Goal: Task Accomplishment & Management: Manage account settings

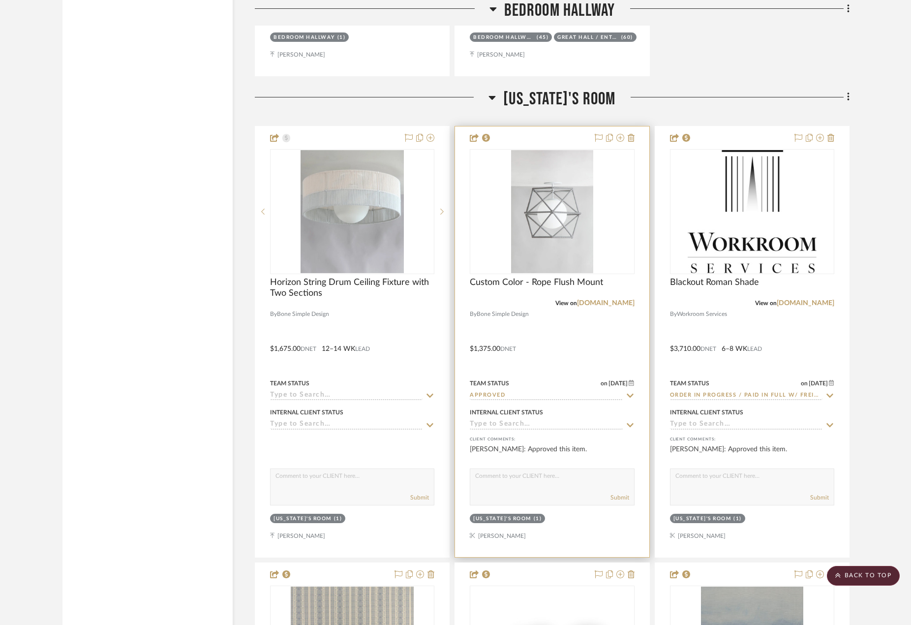
click at [581, 348] on div at bounding box center [552, 341] width 194 height 431
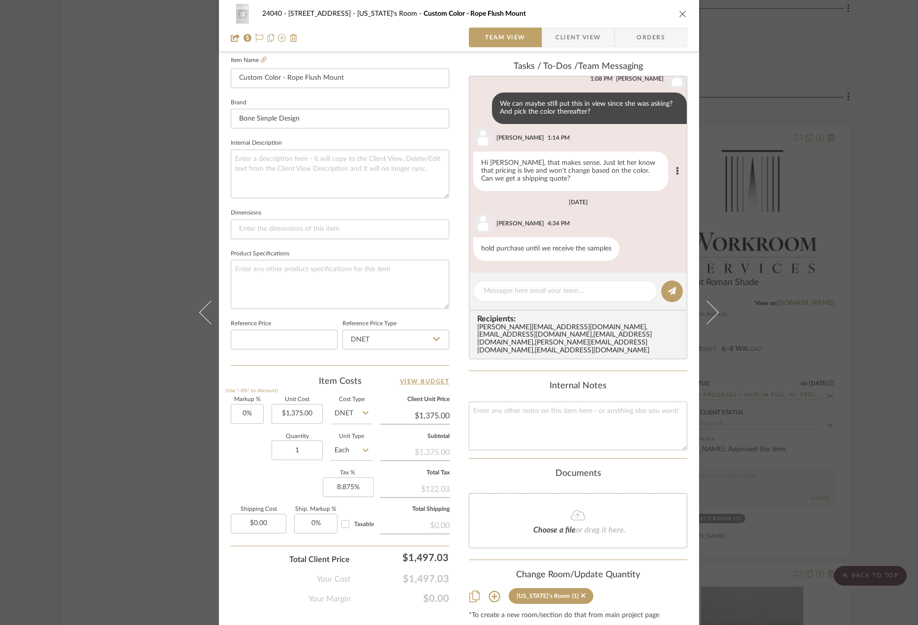
scroll to position [291, 0]
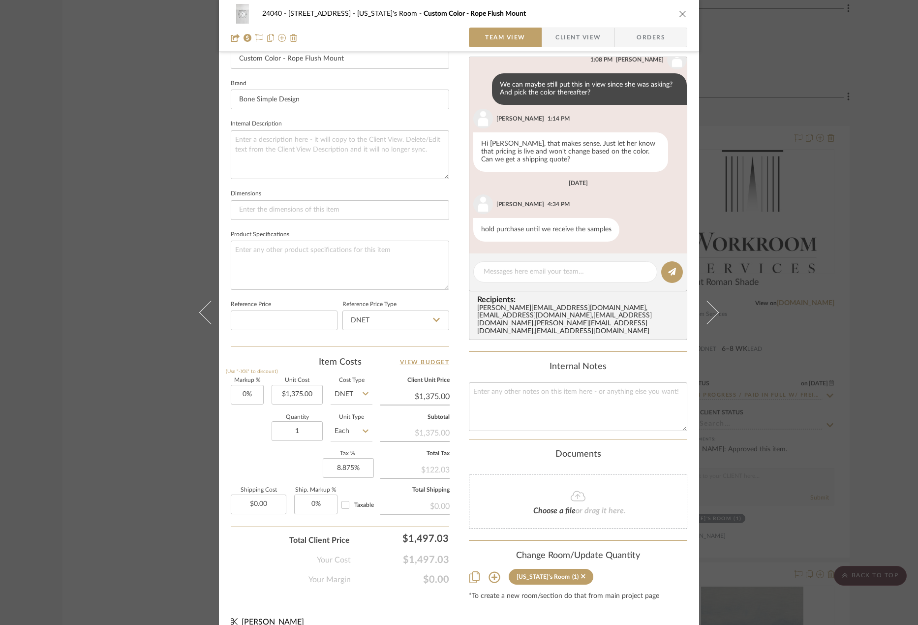
click at [572, 39] on span "Client View" at bounding box center [578, 38] width 45 height 20
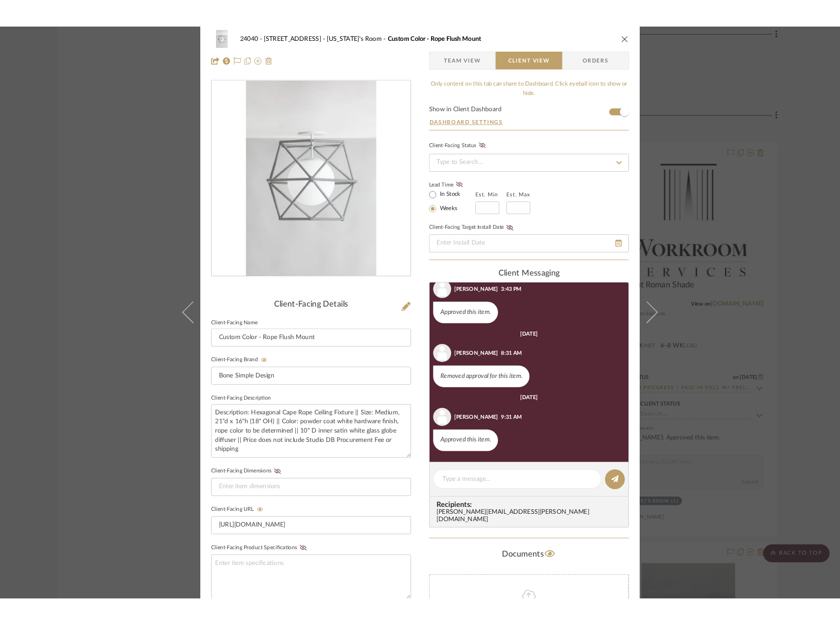
scroll to position [0, 0]
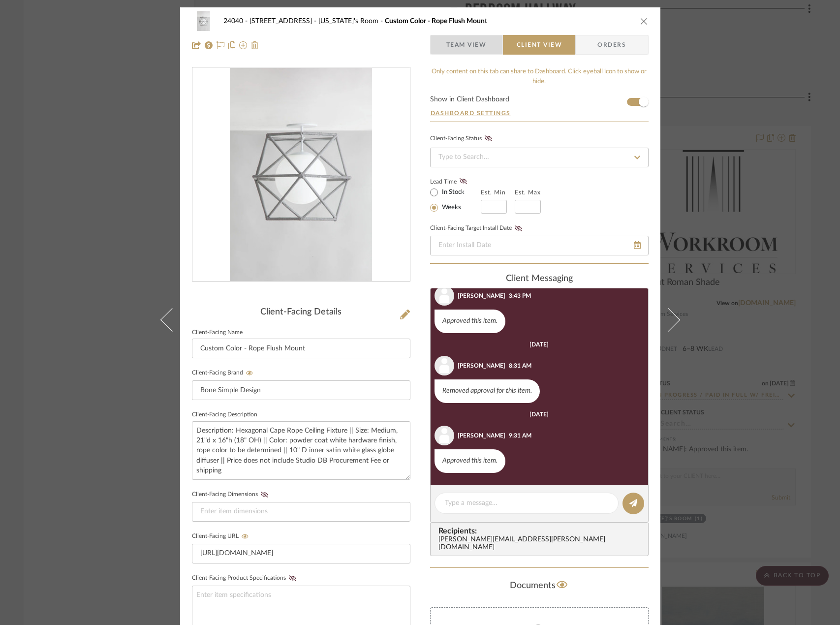
click at [465, 44] on span "Team View" at bounding box center [466, 45] width 40 height 20
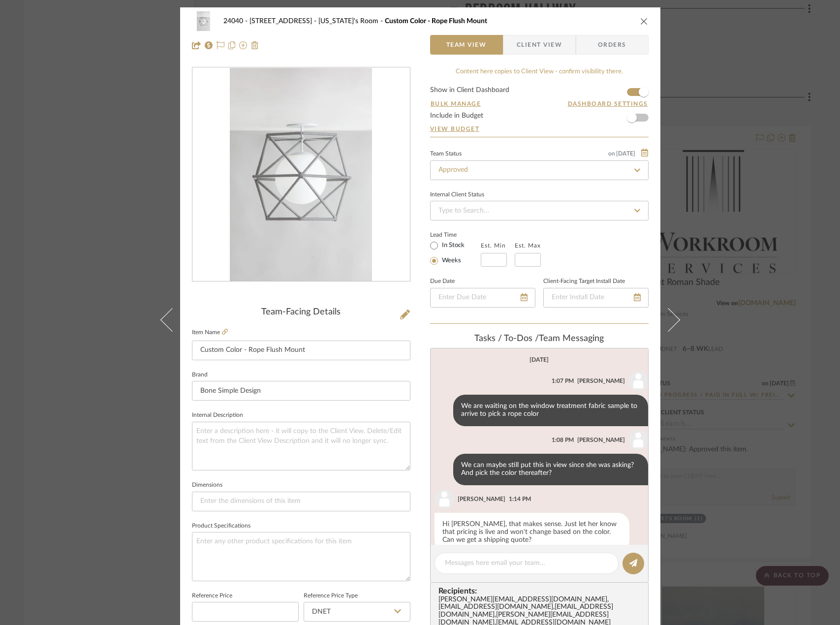
scroll to position [89, 0]
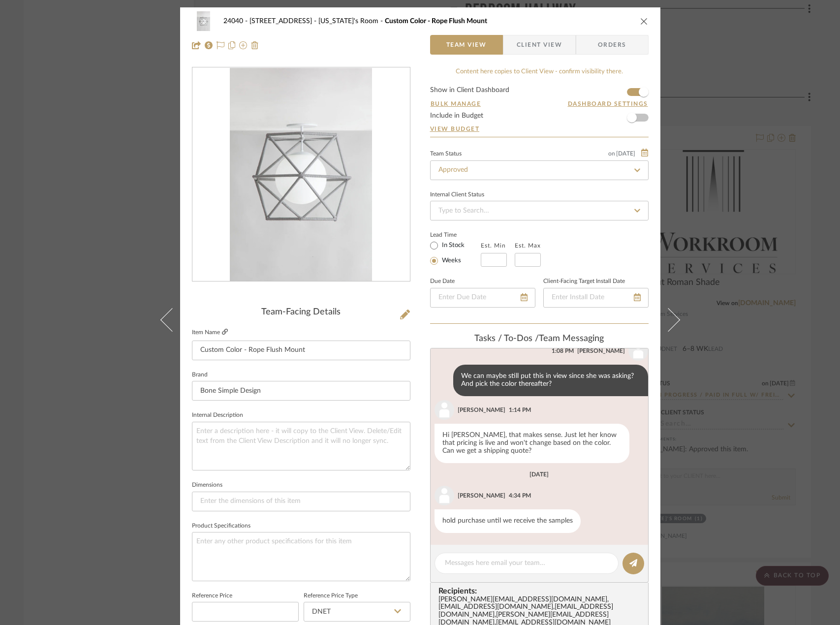
click at [223, 332] on icon at bounding box center [225, 332] width 6 height 6
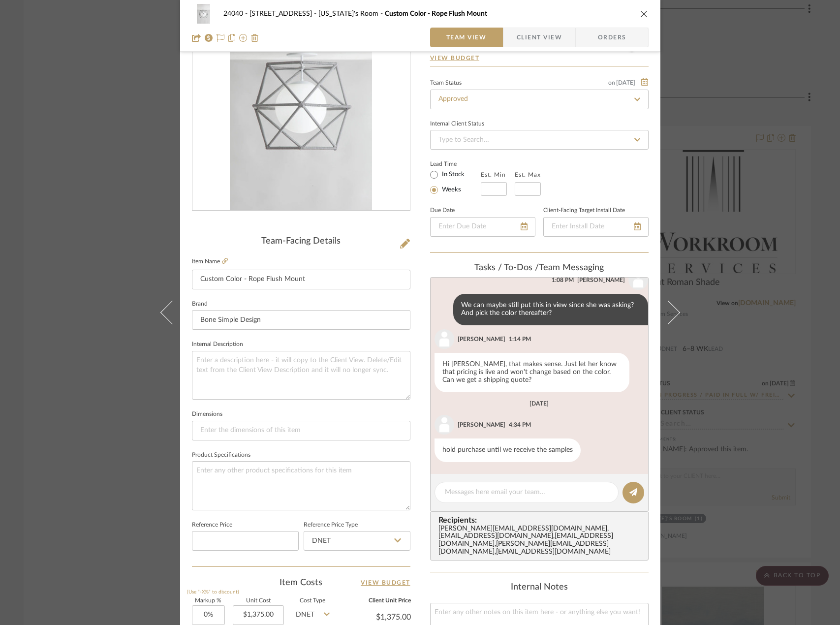
scroll to position [0, 0]
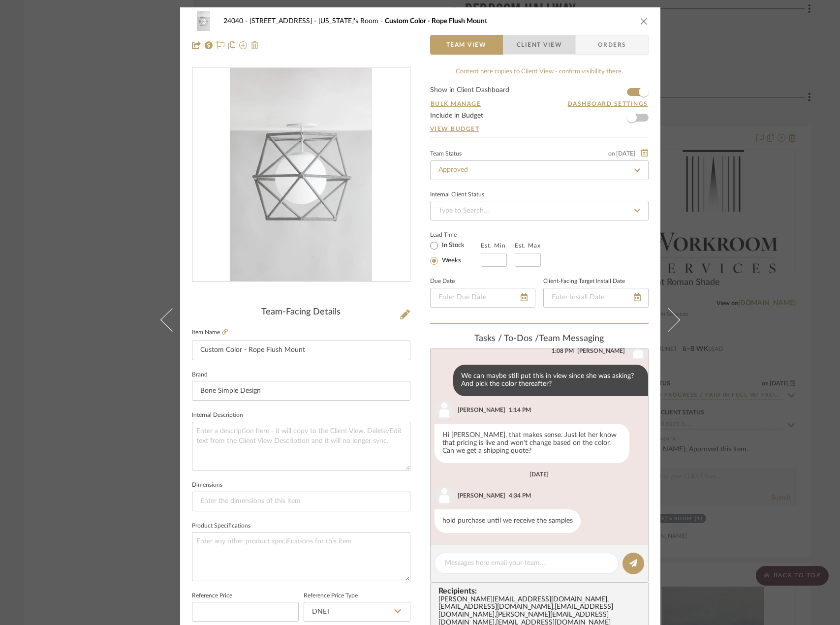
click at [521, 44] on span "Client View" at bounding box center [539, 45] width 45 height 20
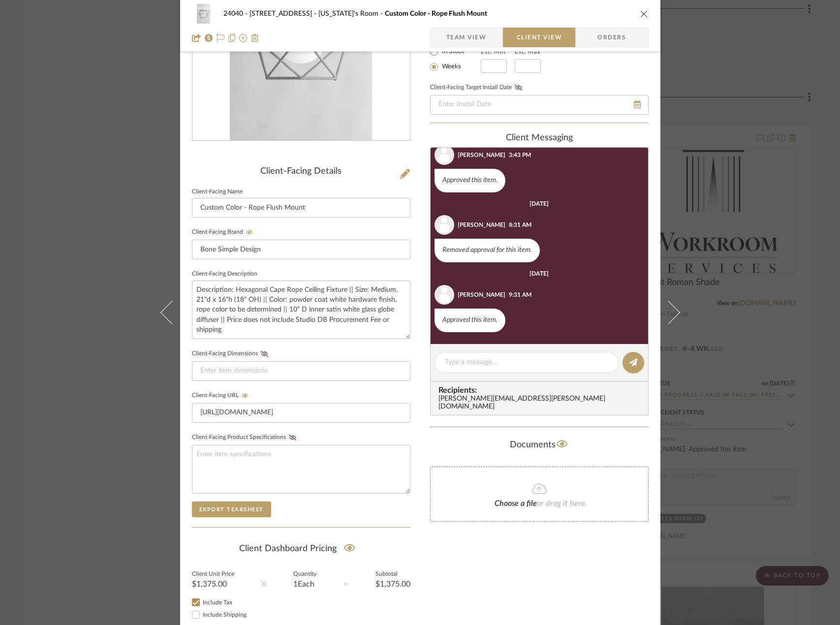
scroll to position [54, 0]
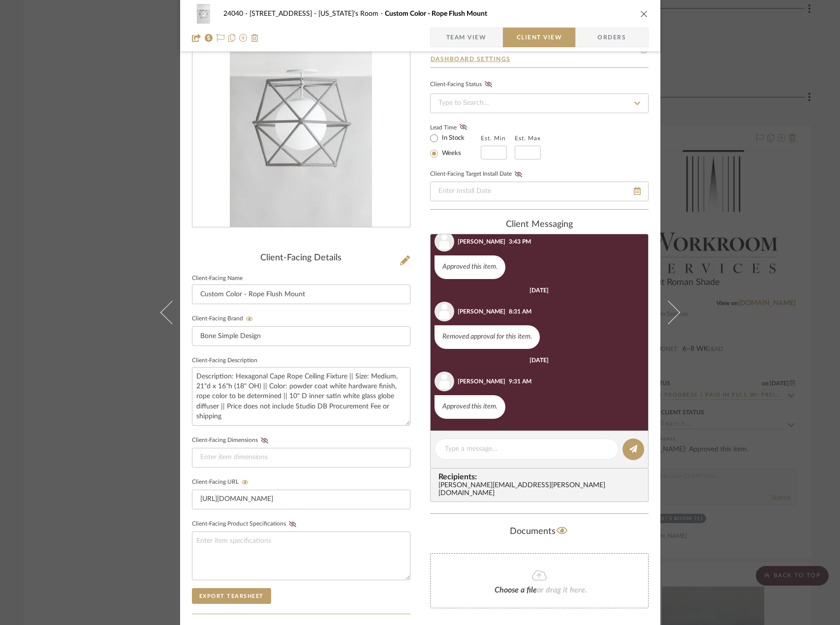
click at [542, 570] on icon at bounding box center [539, 575] width 15 height 12
click at [536, 571] on icon at bounding box center [539, 575] width 15 height 12
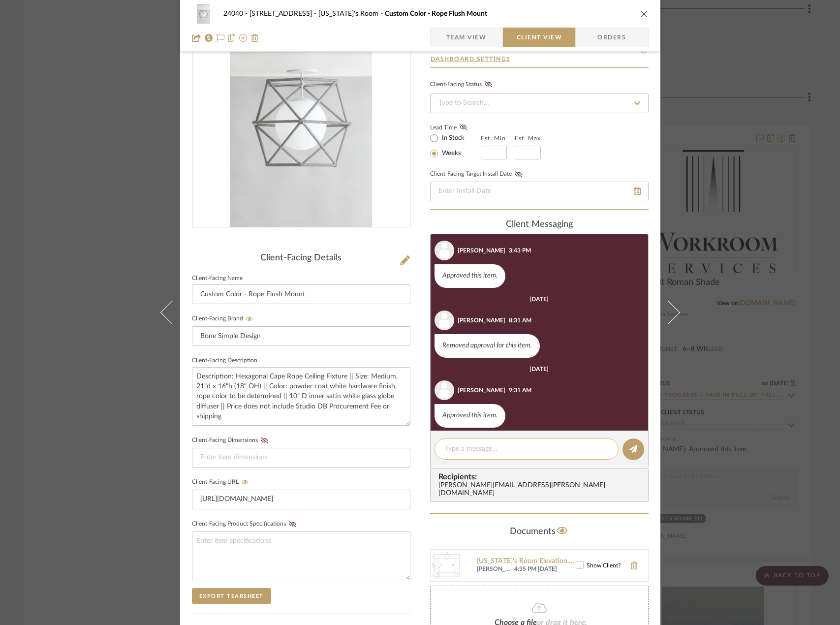
scroll to position [25, 0]
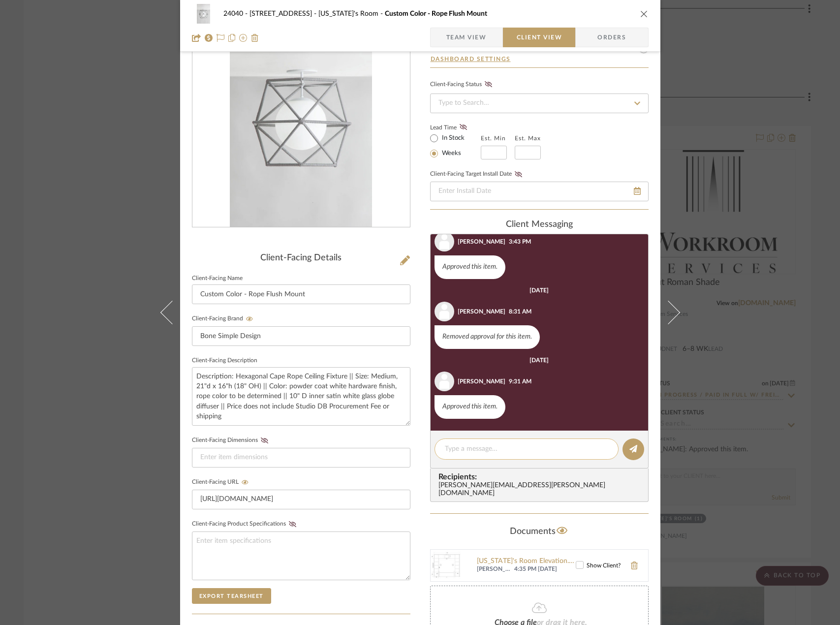
click at [501, 445] on textarea at bounding box center [526, 449] width 163 height 10
click at [510, 452] on textarea "Hi Hilary" at bounding box center [526, 449] width 163 height 10
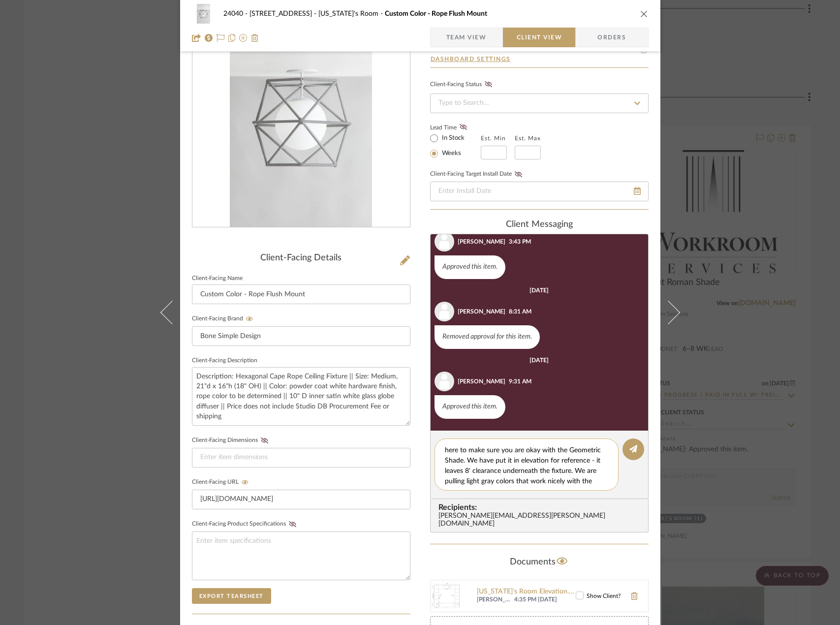
scroll to position [0, 0]
click at [573, 460] on textarea "Hi Hilary - we just wanted to check in here to make sure you are okay with the …" at bounding box center [530, 464] width 171 height 41
click at [569, 466] on textarea "Hi Hilary - we just wanted to check in here to make sure you are okay with the …" at bounding box center [530, 464] width 171 height 41
type textarea "Hi Hilary - we just wanted to check in here to make sure you are okay with the …"
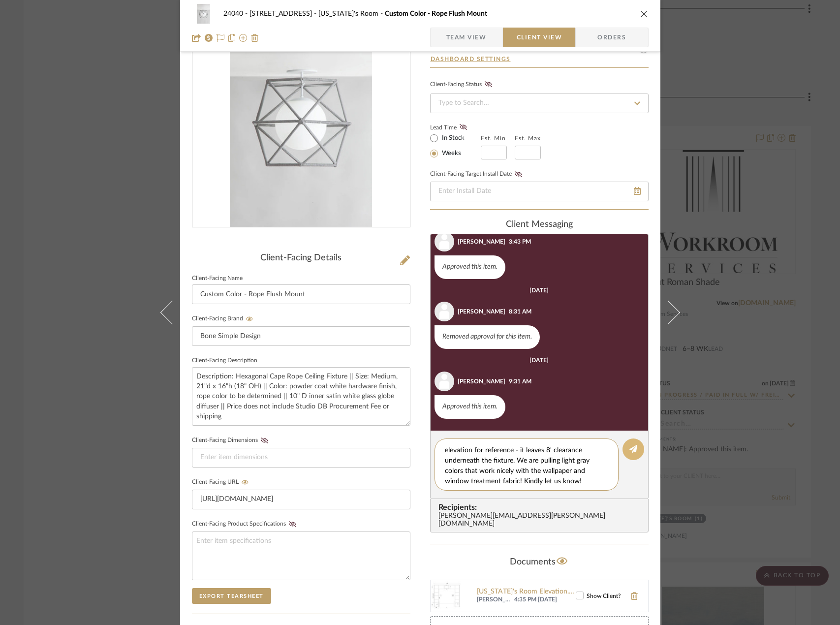
click at [630, 447] on icon at bounding box center [633, 449] width 8 height 8
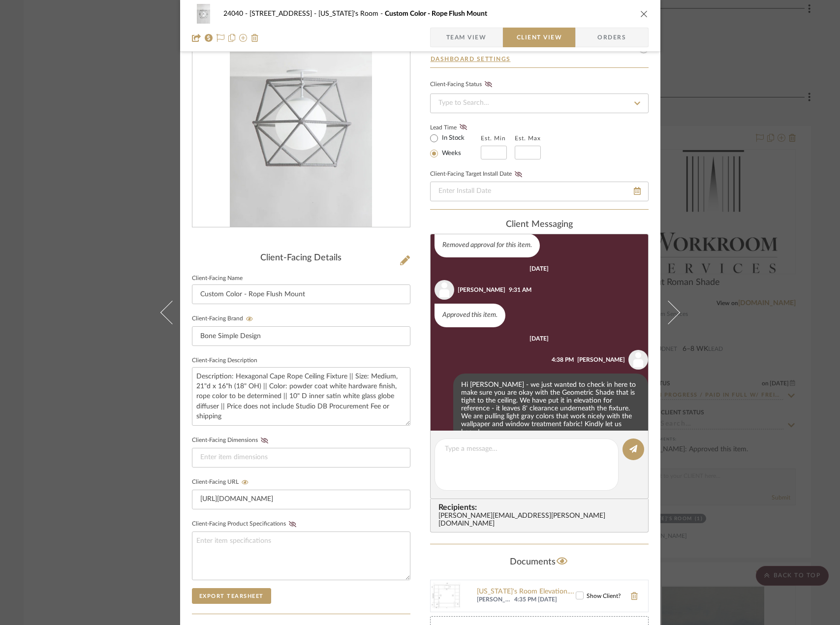
scroll to position [134, 0]
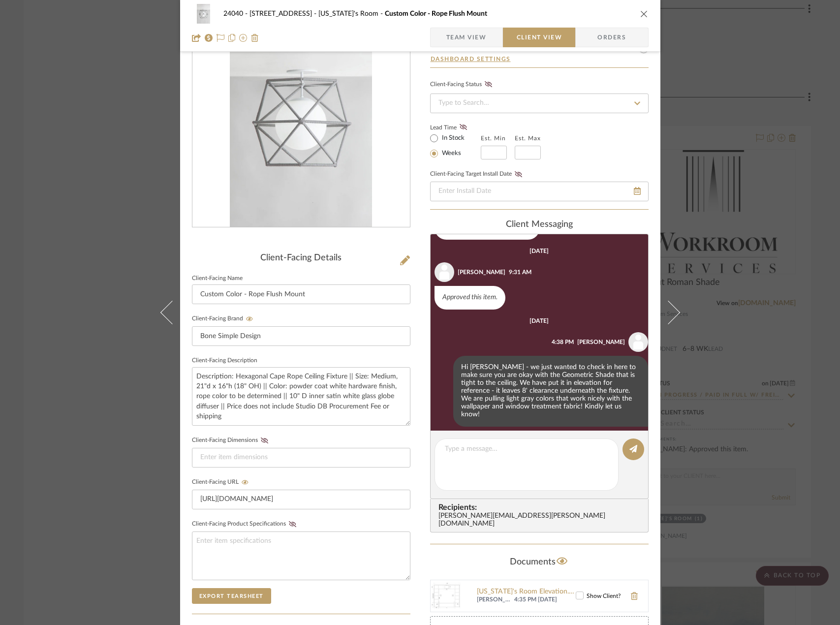
click at [446, 543] on div "Only content on this tab can share to Dashboard. Click eyeball icon to show or …" at bounding box center [539, 373] width 219 height 720
click at [577, 592] on icon at bounding box center [579, 595] width 7 height 7
click at [442, 389] on icon at bounding box center [443, 391] width 2 height 8
click at [410, 376] on button "Edit Message" at bounding box center [396, 376] width 68 height 24
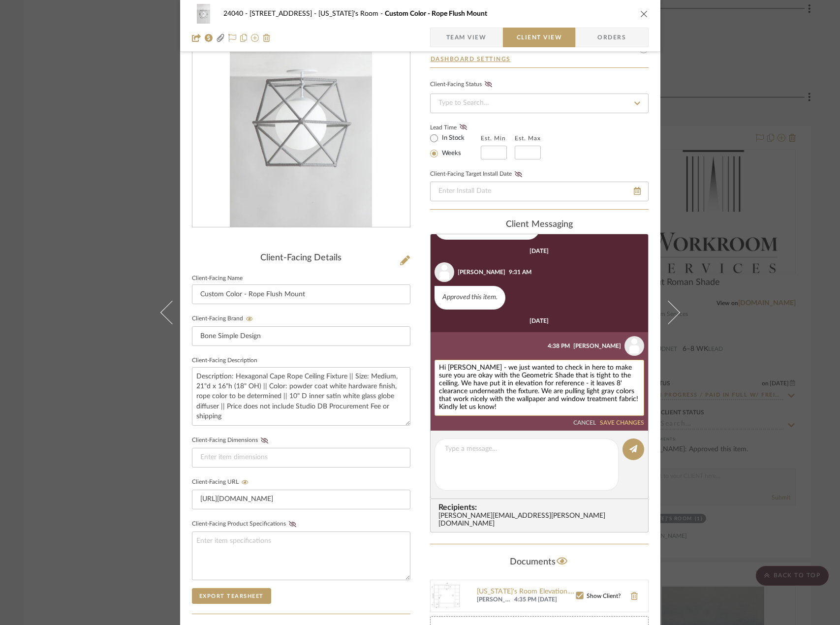
click at [546, 383] on textarea "Hi Hilary - we just wanted to check in here to make sure you are okay with the …" at bounding box center [539, 387] width 201 height 47
type textarea "Hi Hilary - we just wanted to check in here to make sure you are okay with the …"
click at [614, 422] on button "SAVE CHANGES" at bounding box center [622, 423] width 44 height 7
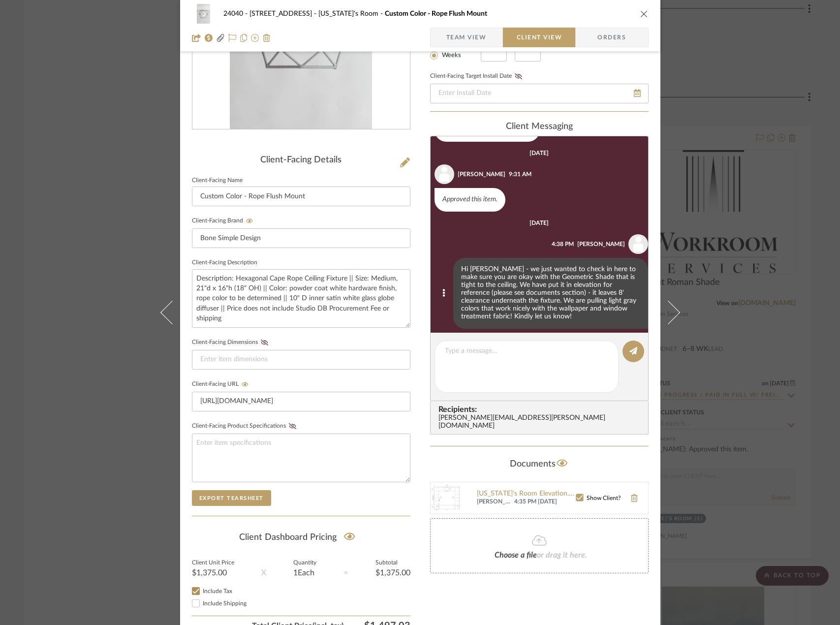
scroll to position [202, 0]
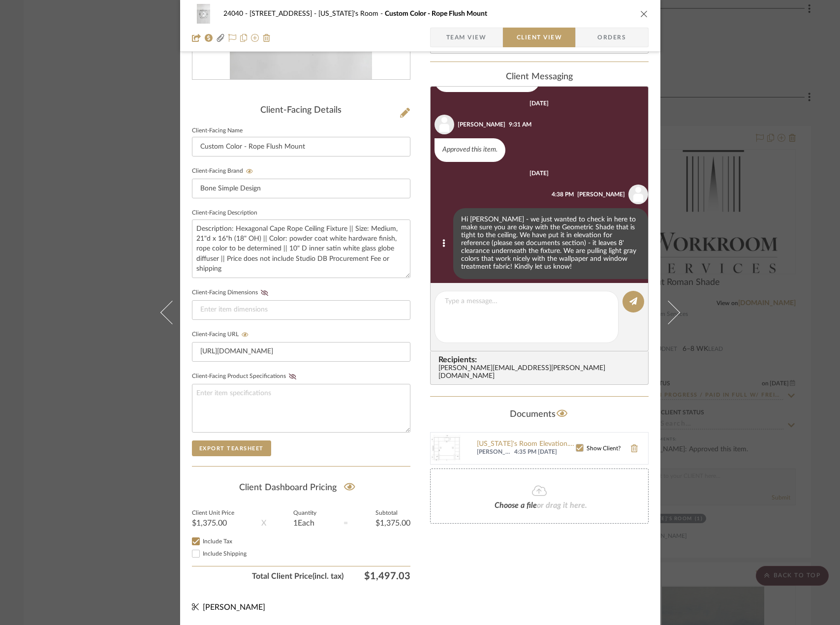
click at [28, 142] on div "24040 - 171 Columbia Heights Georgia's Room Custom Color - Rope Flush Mount Tea…" at bounding box center [420, 312] width 840 height 625
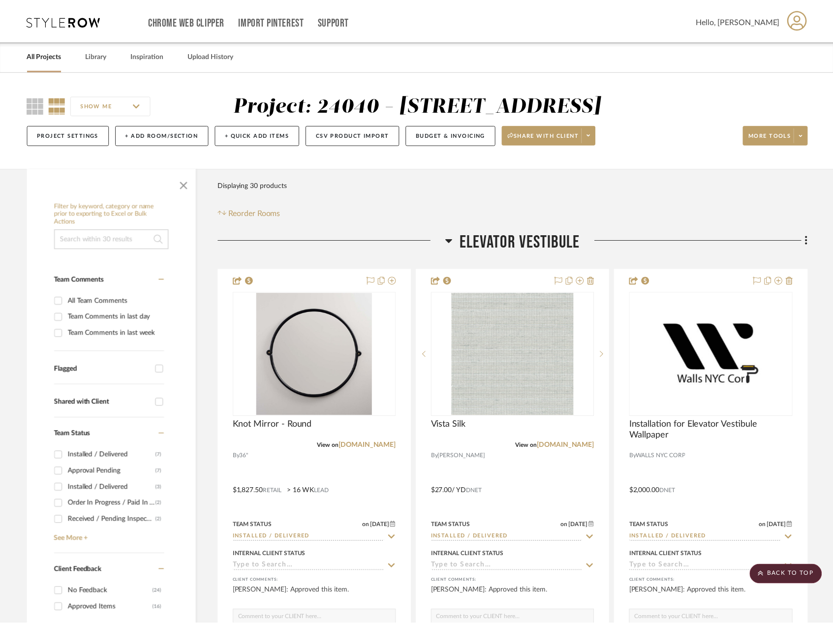
scroll to position [4380, 0]
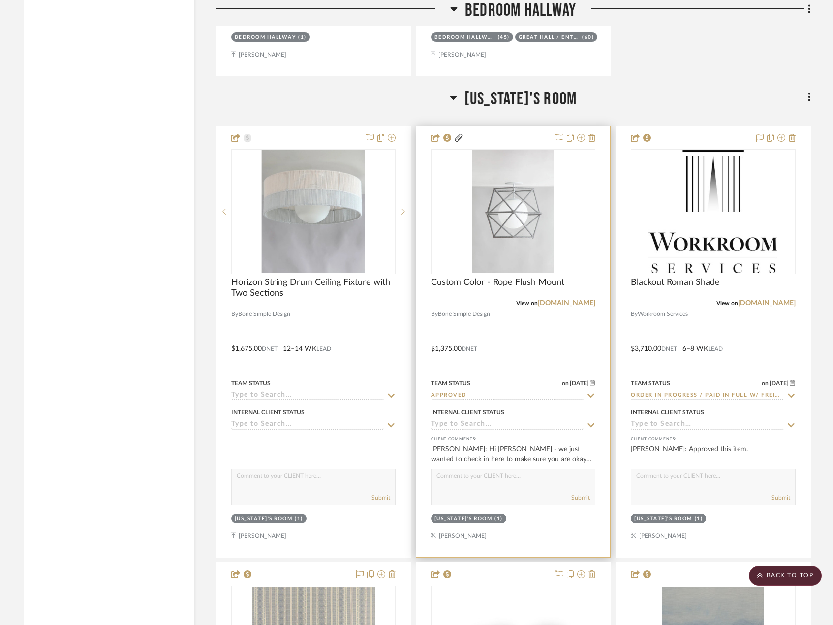
click at [566, 334] on div at bounding box center [513, 341] width 194 height 431
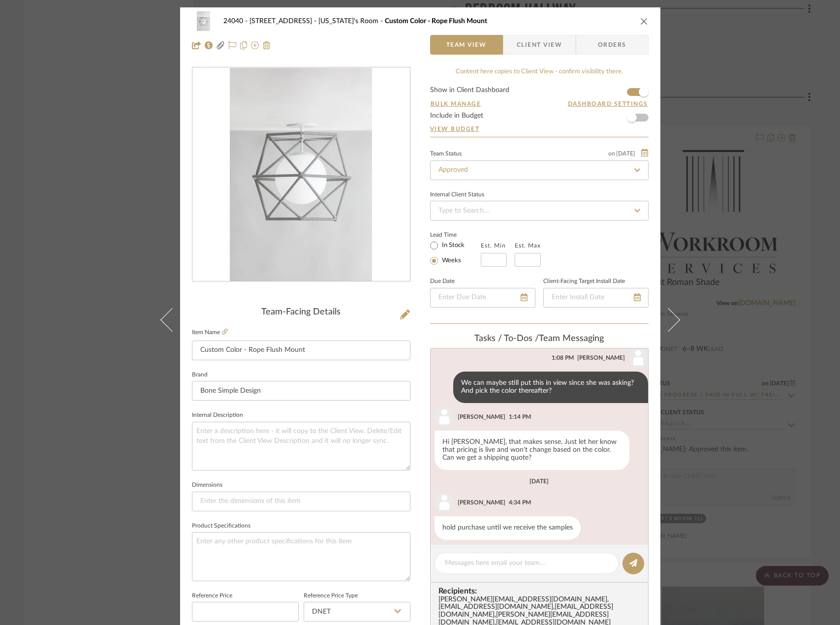
scroll to position [89, 0]
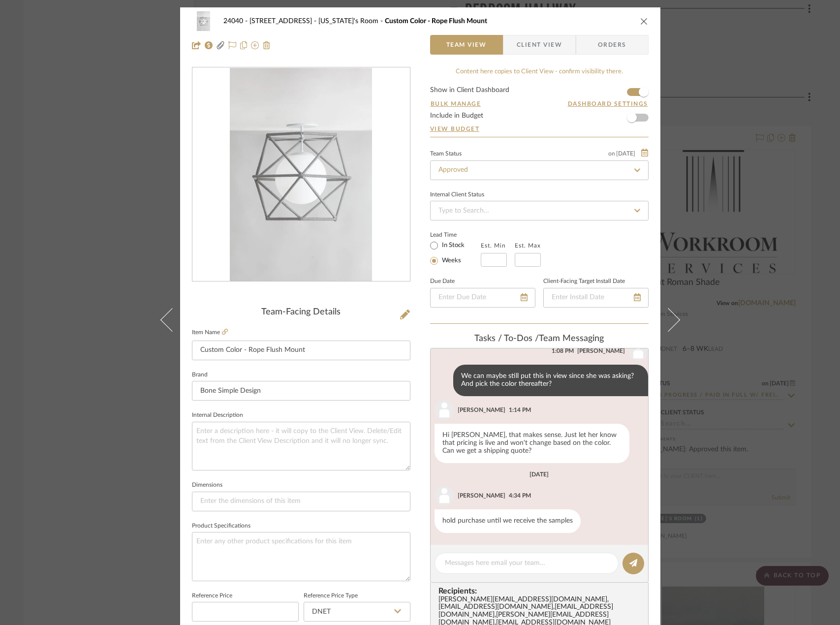
click at [532, 46] on span "Client View" at bounding box center [539, 45] width 45 height 20
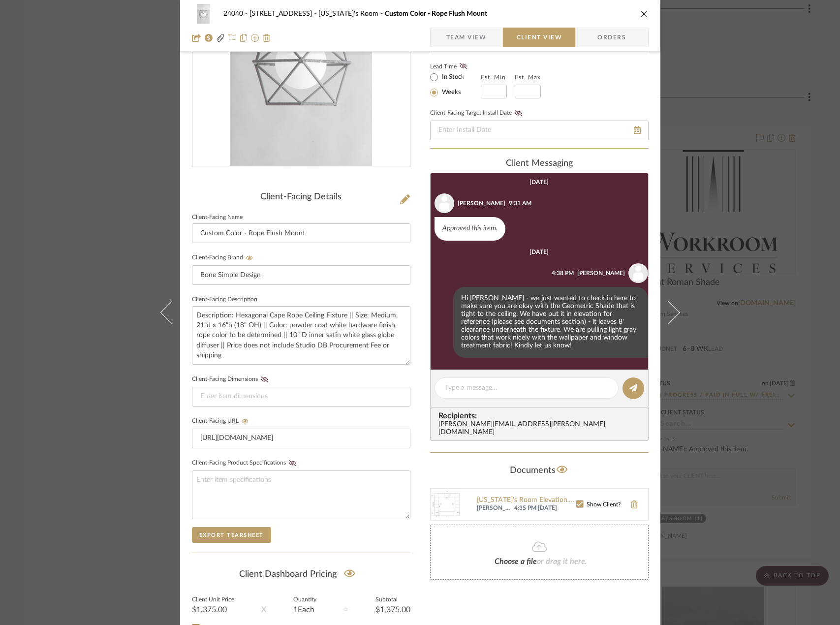
scroll to position [202, 0]
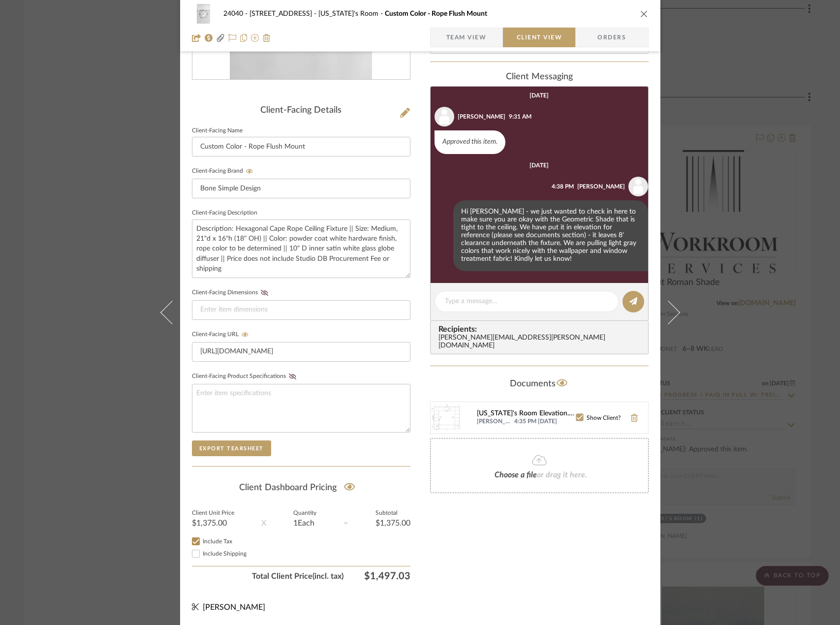
click at [501, 410] on div "Georgia's Room Elevation.png" at bounding box center [526, 414] width 99 height 8
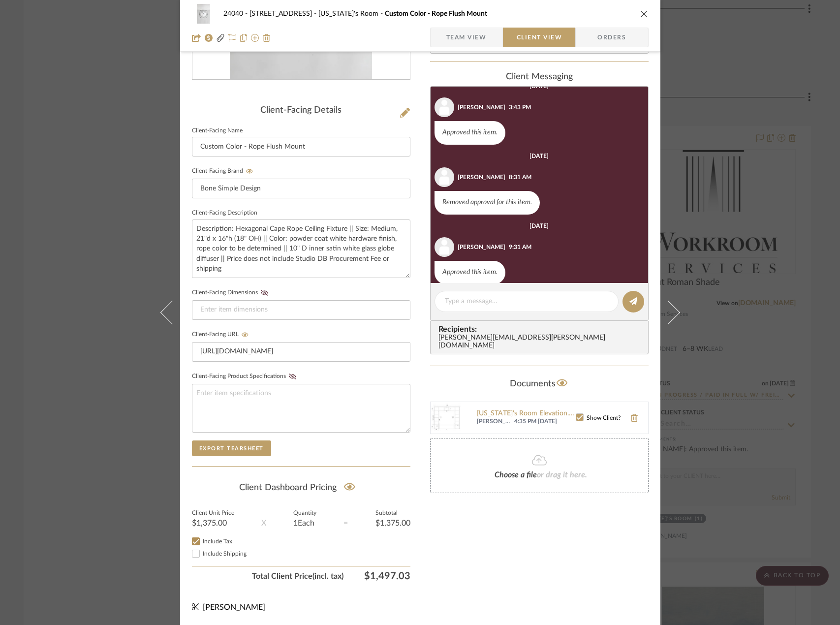
scroll to position [0, 0]
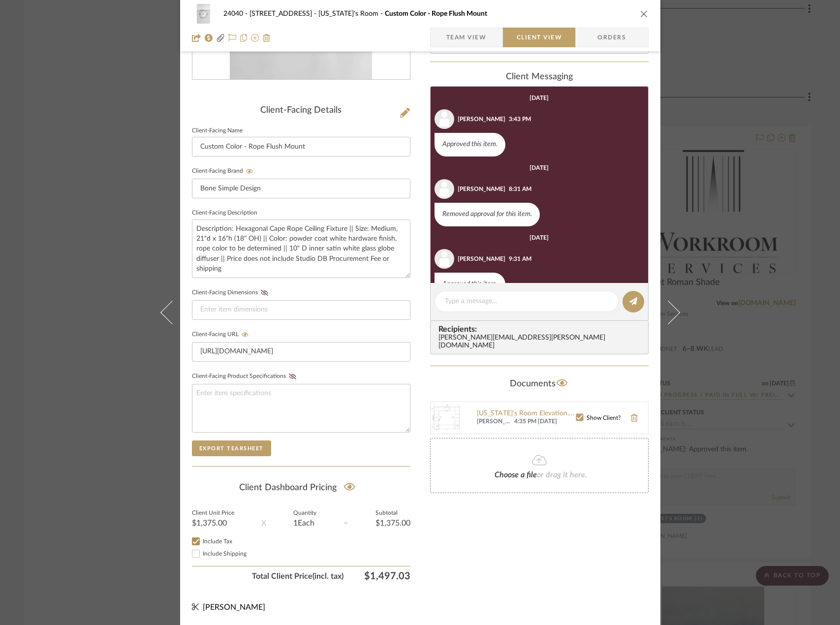
click at [469, 34] on span "Team View" at bounding box center [466, 38] width 40 height 20
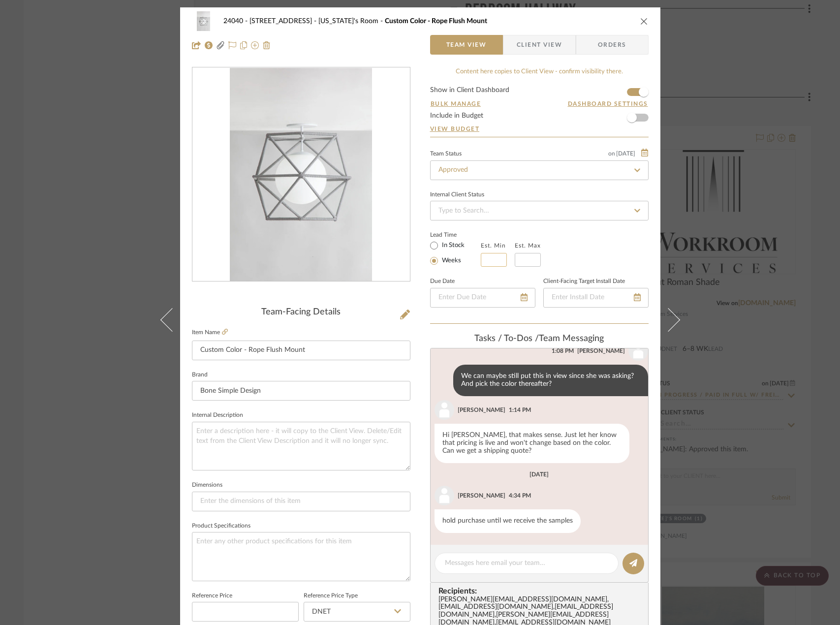
click at [498, 260] on input at bounding box center [494, 260] width 26 height 14
type input "12"
click at [524, 259] on input "text" at bounding box center [528, 260] width 26 height 14
type input "14"
click at [425, 340] on div "24040 - 171 Columbia Heights Georgia's Room Custom Color - Rope Flush Mount Tea…" at bounding box center [420, 485] width 480 height 956
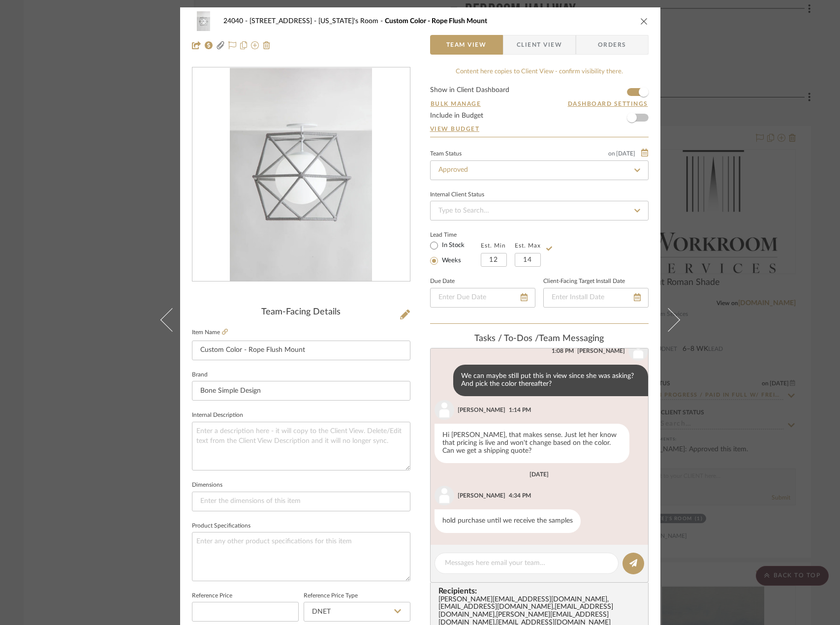
click at [126, 158] on div "24040 - 171 Columbia Heights Georgia's Room Custom Color - Rope Flush Mount Tea…" at bounding box center [420, 312] width 840 height 625
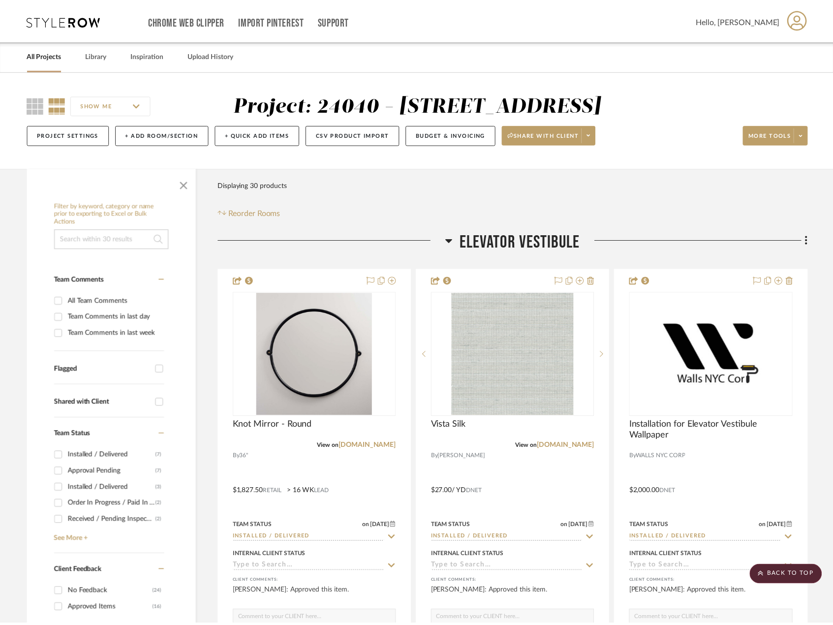
scroll to position [4380, 0]
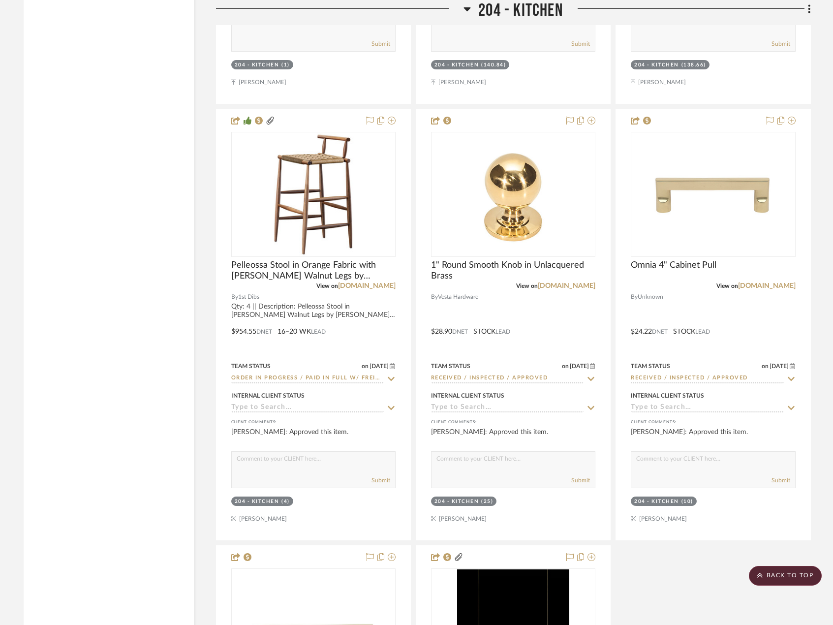
scroll to position [13637, 0]
